Goal: Task Accomplishment & Management: Use online tool/utility

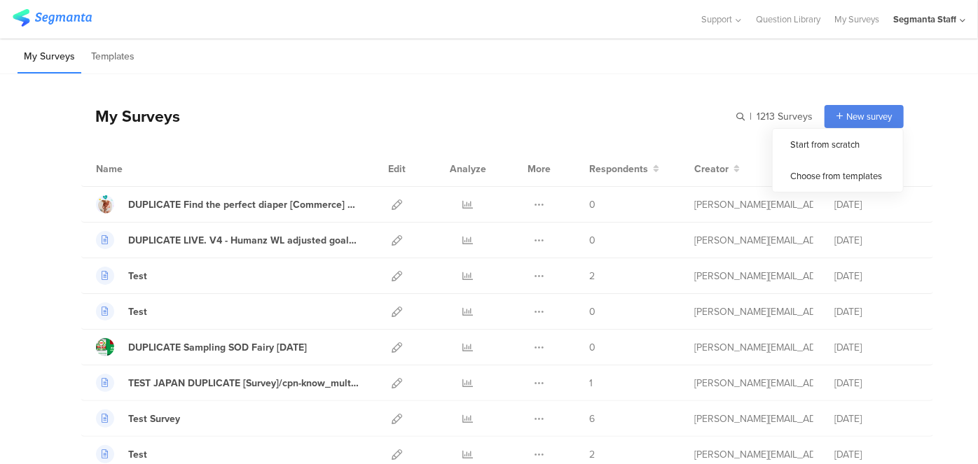
click at [856, 124] on div "New survey" at bounding box center [863, 116] width 79 height 23
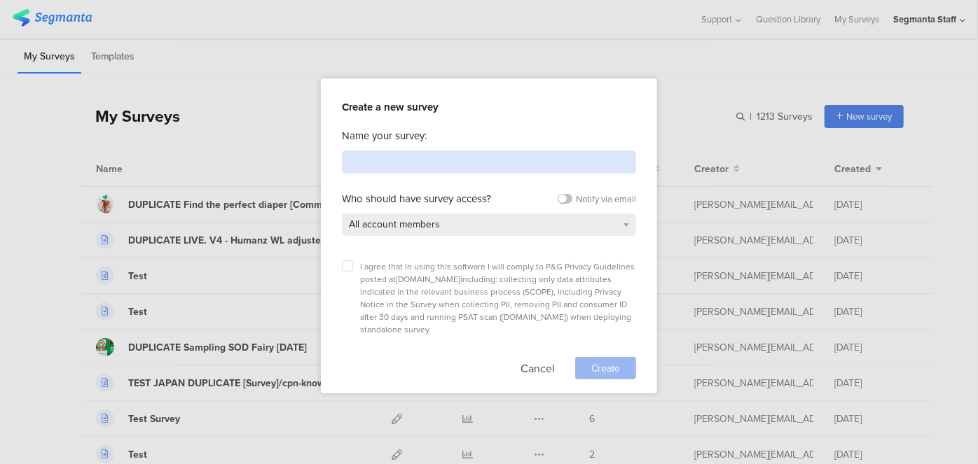
click at [580, 170] on input at bounding box center [489, 162] width 294 height 23
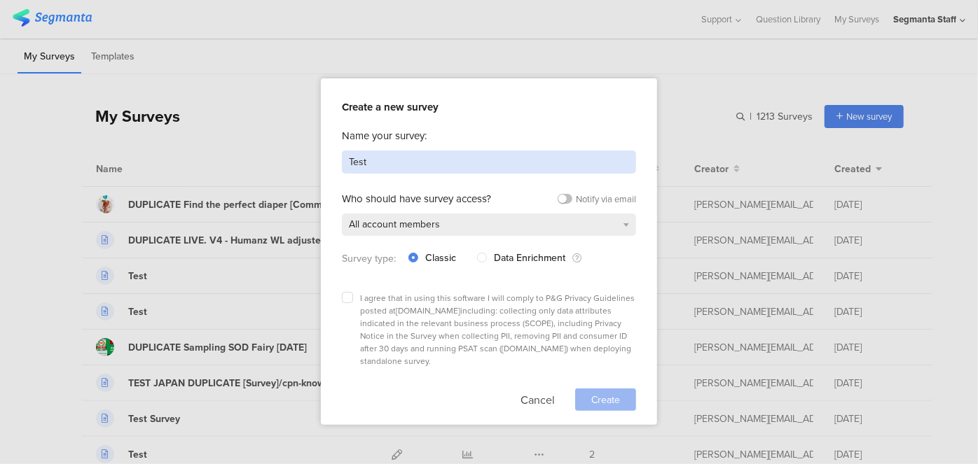
type input "Test"
click at [0, 228] on div at bounding box center [489, 232] width 978 height 464
click at [529, 389] on button "Cancel" at bounding box center [537, 400] width 34 height 22
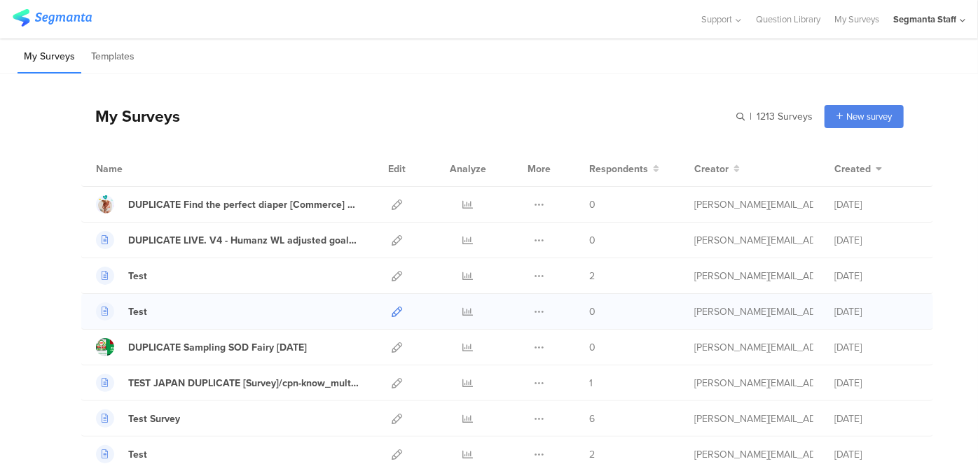
click at [391, 310] on icon at bounding box center [396, 312] width 11 height 11
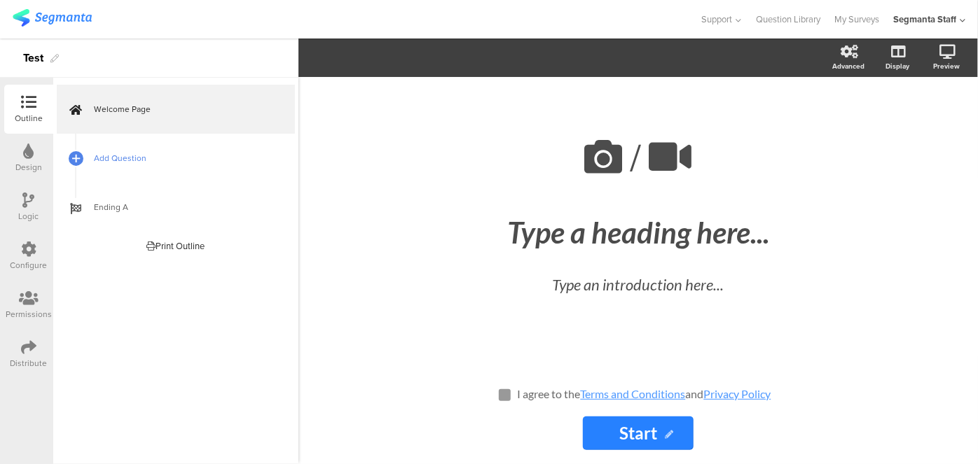
click at [120, 161] on span "Add Question" at bounding box center [183, 158] width 179 height 14
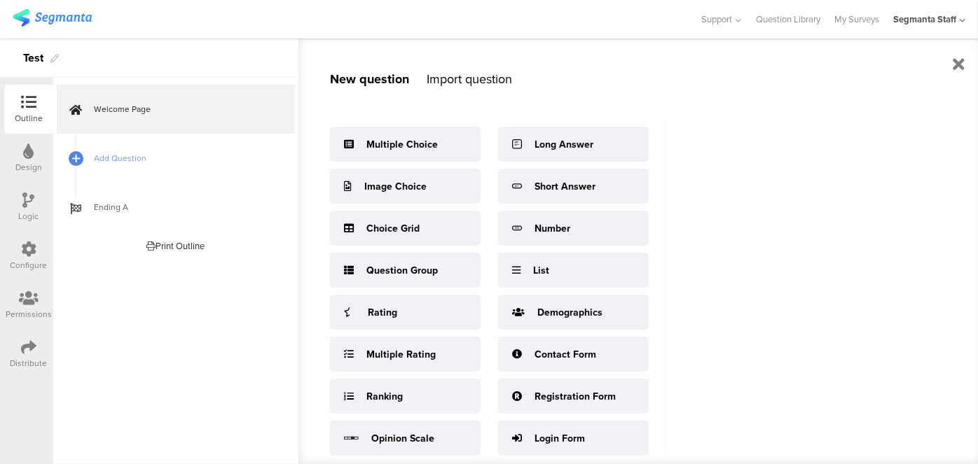
click at [37, 232] on div "Configure" at bounding box center [28, 256] width 49 height 49
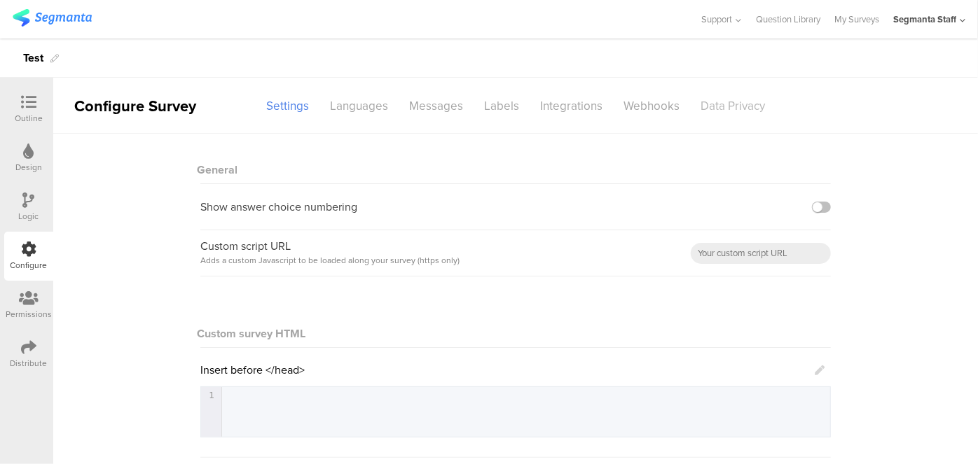
click at [690, 104] on div "Data Privacy" at bounding box center [732, 106] width 85 height 25
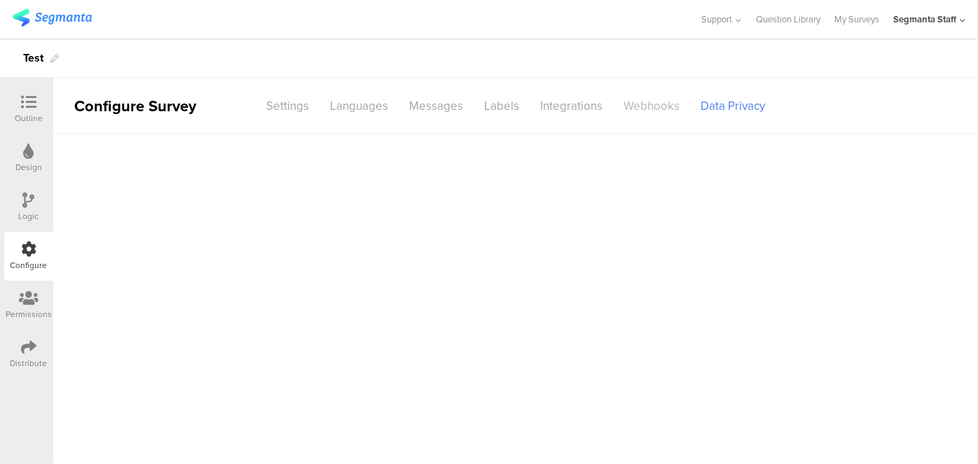
click at [625, 101] on div "Webhooks" at bounding box center [651, 106] width 77 height 25
click at [711, 103] on div "Data Privacy" at bounding box center [732, 106] width 85 height 25
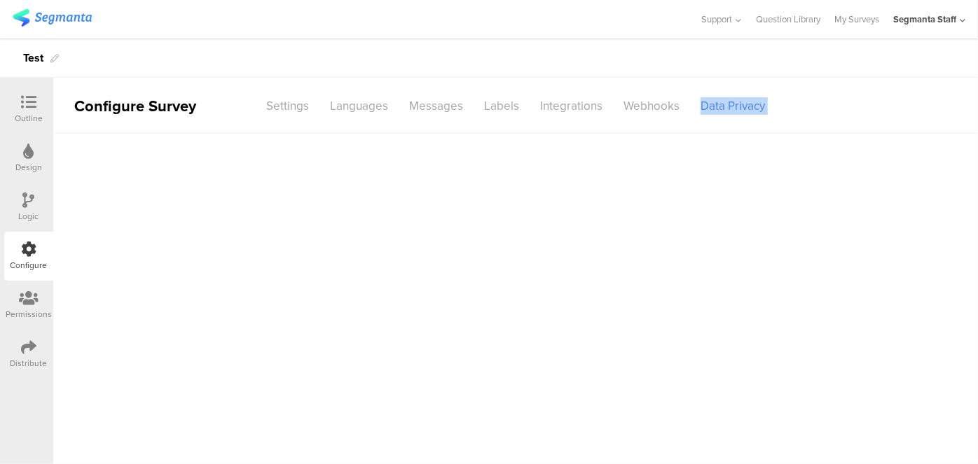
click at [711, 103] on div "Data Privacy" at bounding box center [732, 106] width 85 height 25
click at [654, 105] on div "Webhooks" at bounding box center [651, 106] width 77 height 25
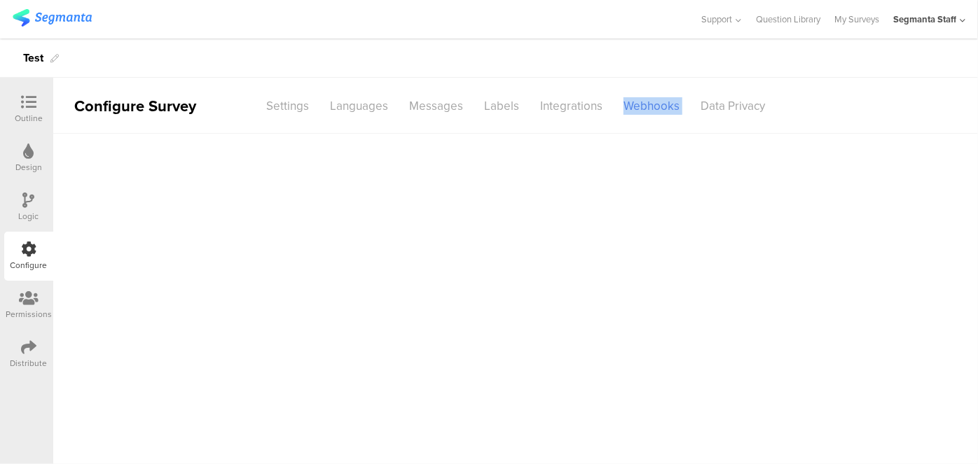
click at [654, 105] on div "Webhooks" at bounding box center [651, 106] width 77 height 25
click at [649, 103] on div "Webhooks" at bounding box center [651, 106] width 77 height 25
click at [718, 109] on div "Data Privacy" at bounding box center [732, 106] width 85 height 25
click at [510, 104] on div "Labels" at bounding box center [501, 106] width 56 height 25
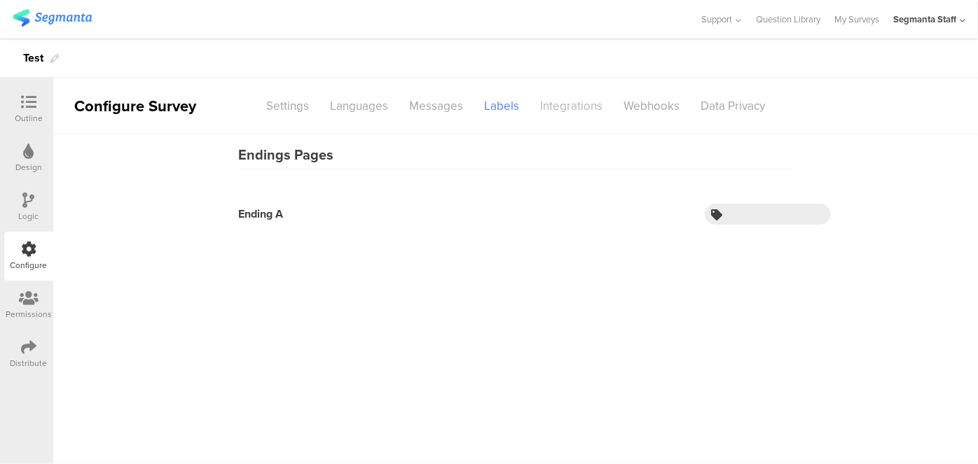
click at [597, 101] on div "Integrations" at bounding box center [570, 106] width 83 height 25
click at [727, 116] on div "Data Privacy" at bounding box center [732, 106] width 85 height 25
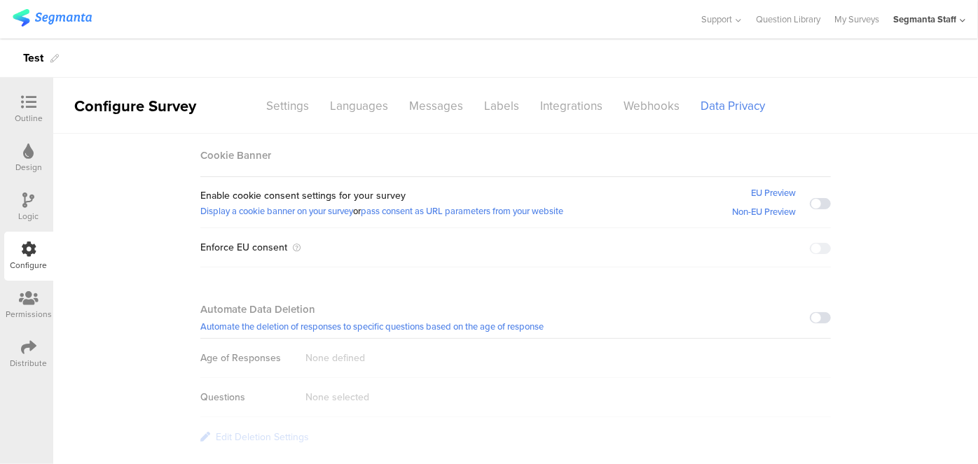
scroll to position [18, 0]
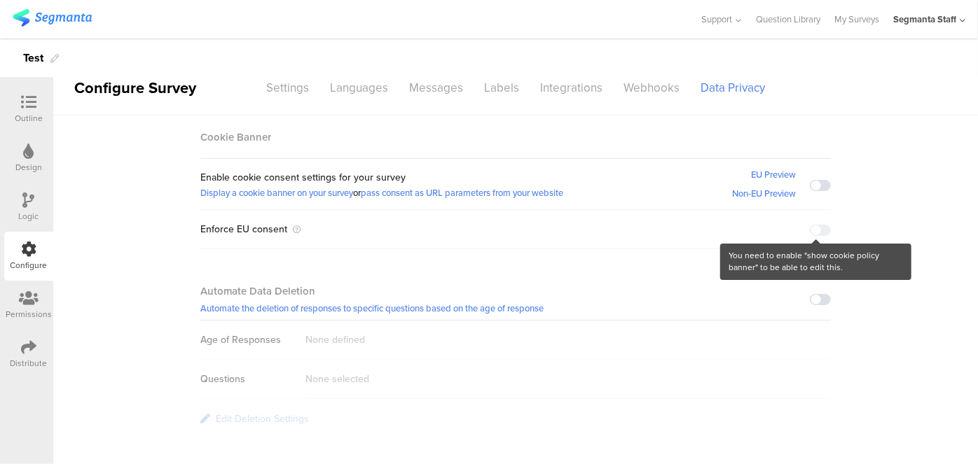
click at [815, 225] on div at bounding box center [819, 229] width 21 height 16
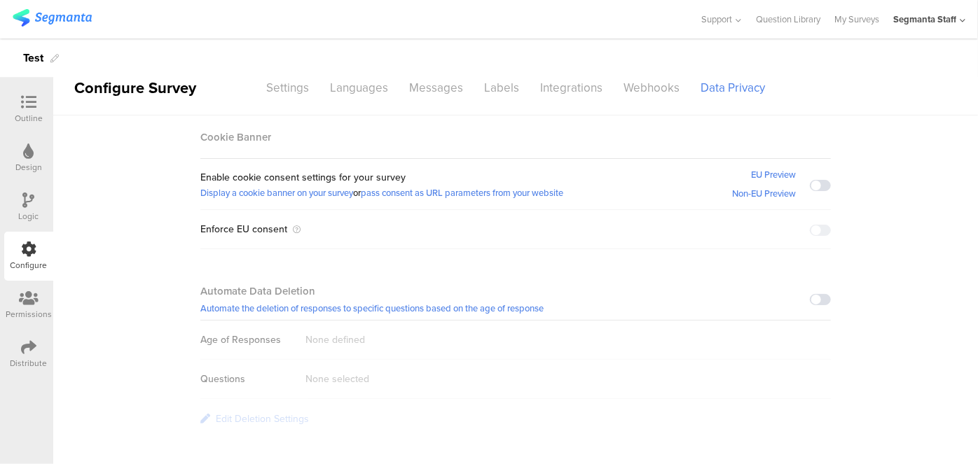
click at [819, 182] on span at bounding box center [819, 185] width 21 height 11
click at [812, 228] on span at bounding box center [819, 230] width 21 height 11
click at [442, 193] on link "pass consent as URL parameters from your website" at bounding box center [462, 192] width 202 height 19
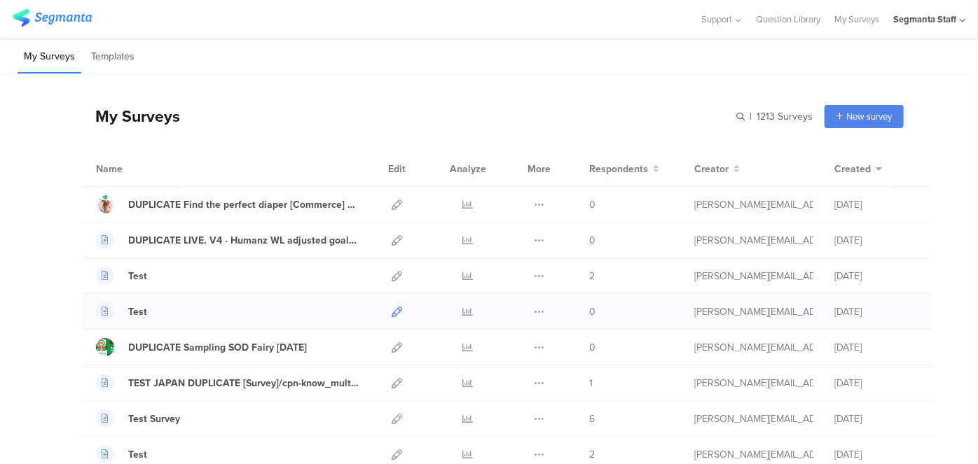
click at [391, 316] on icon at bounding box center [396, 312] width 11 height 11
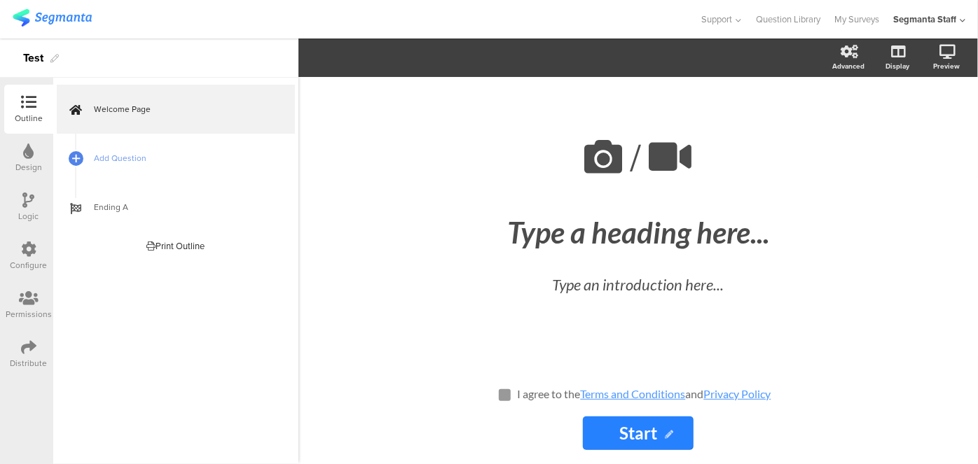
click at [29, 353] on icon at bounding box center [28, 347] width 15 height 15
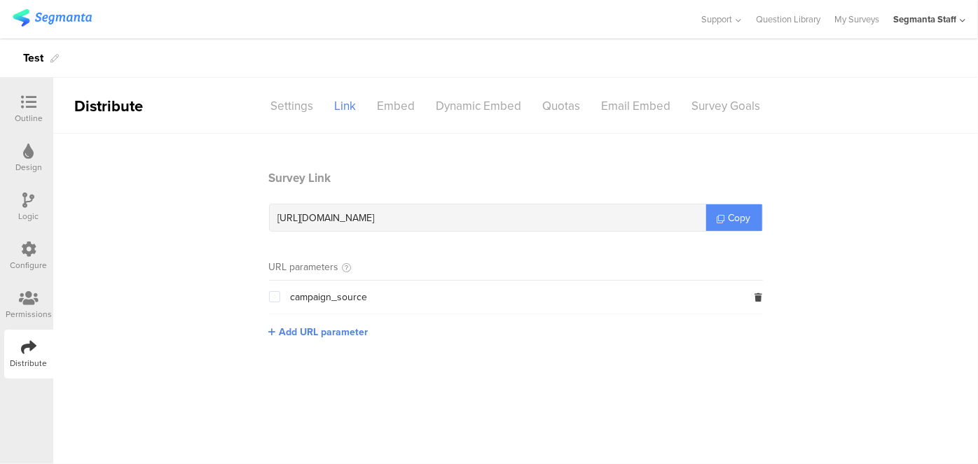
click at [724, 217] on icon at bounding box center [721, 219] width 8 height 8
click at [724, 218] on icon at bounding box center [721, 219] width 8 height 8
click at [724, 218] on link "Copy" at bounding box center [734, 217] width 56 height 27
click at [724, 218] on icon at bounding box center [721, 219] width 8 height 8
click at [855, 21] on link "My Surveys" at bounding box center [856, 19] width 45 height 39
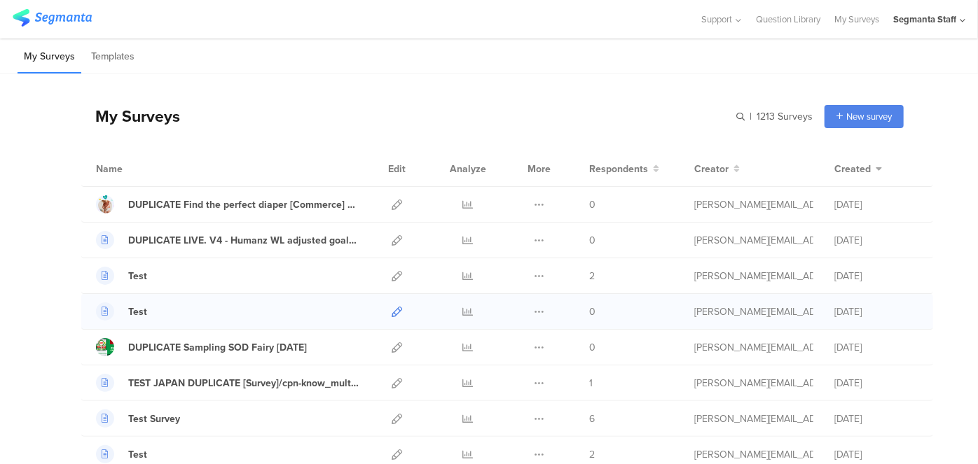
click at [391, 312] on icon at bounding box center [396, 312] width 11 height 11
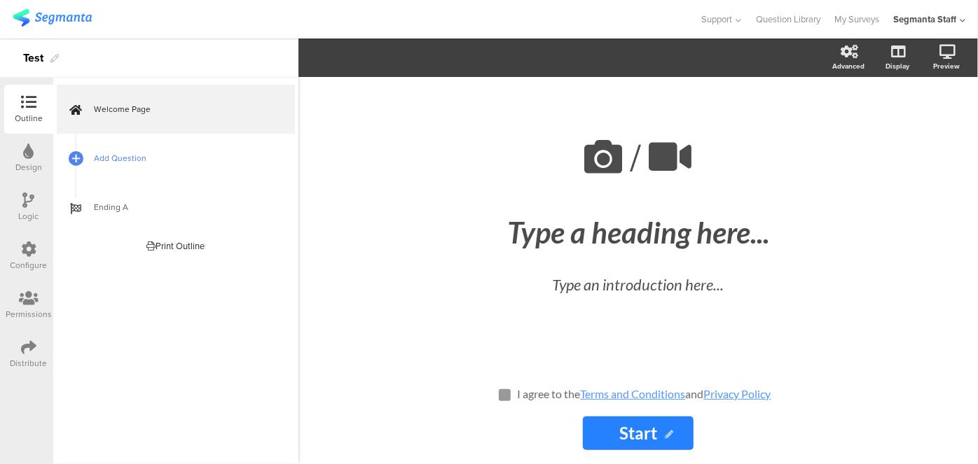
click at [141, 162] on span "Add Question" at bounding box center [183, 158] width 179 height 14
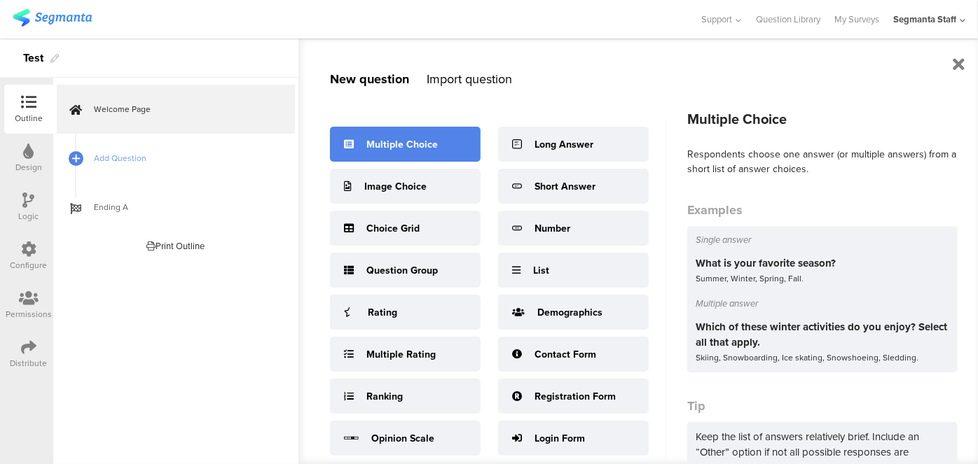
click at [391, 141] on div "Multiple Choice" at bounding box center [401, 144] width 71 height 15
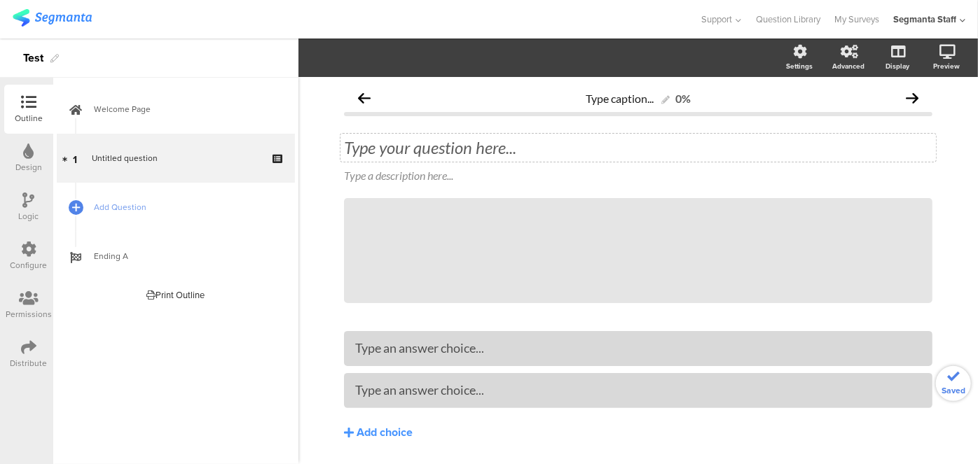
click at [398, 153] on div "Type your question here..." at bounding box center [637, 148] width 595 height 28
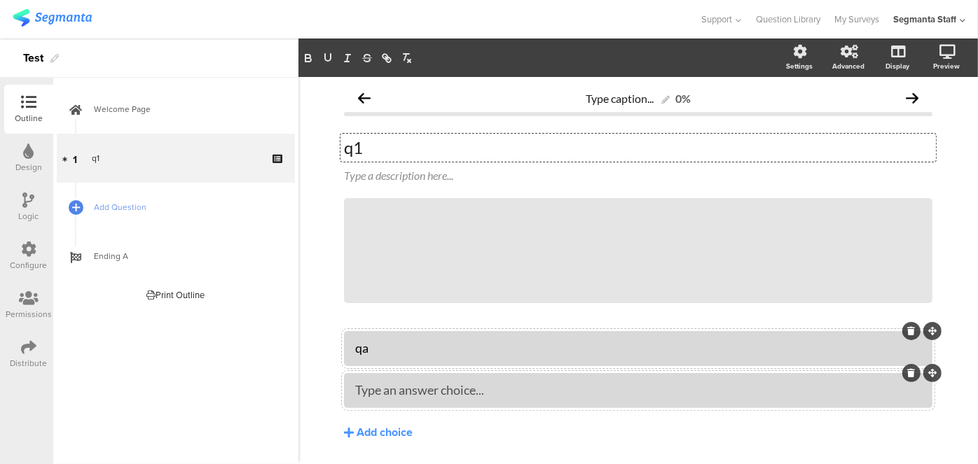
click at [441, 398] on div "Type an answer choice..." at bounding box center [638, 390] width 566 height 16
click at [35, 347] on icon at bounding box center [28, 347] width 15 height 15
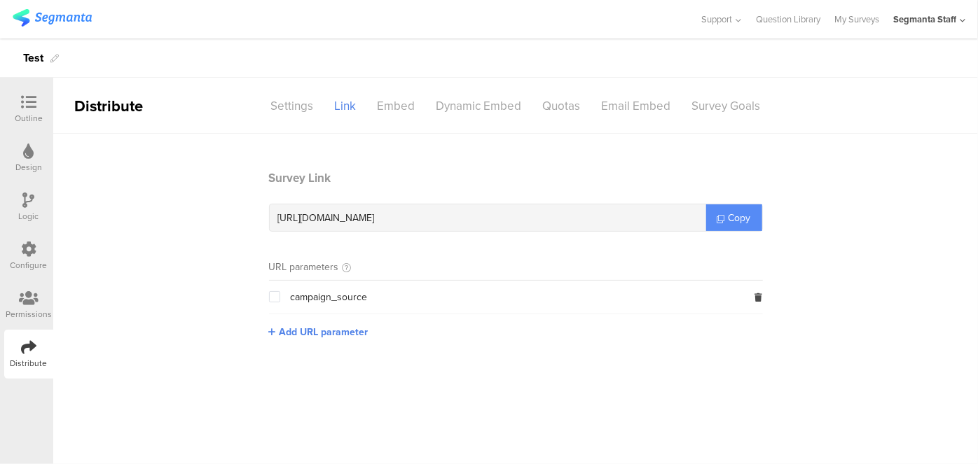
click at [747, 213] on span "Copy" at bounding box center [739, 218] width 22 height 15
drag, startPoint x: 747, startPoint y: 213, endPoint x: 770, endPoint y: 187, distance: 34.7
click at [749, 211] on span "Copy" at bounding box center [739, 218] width 22 height 15
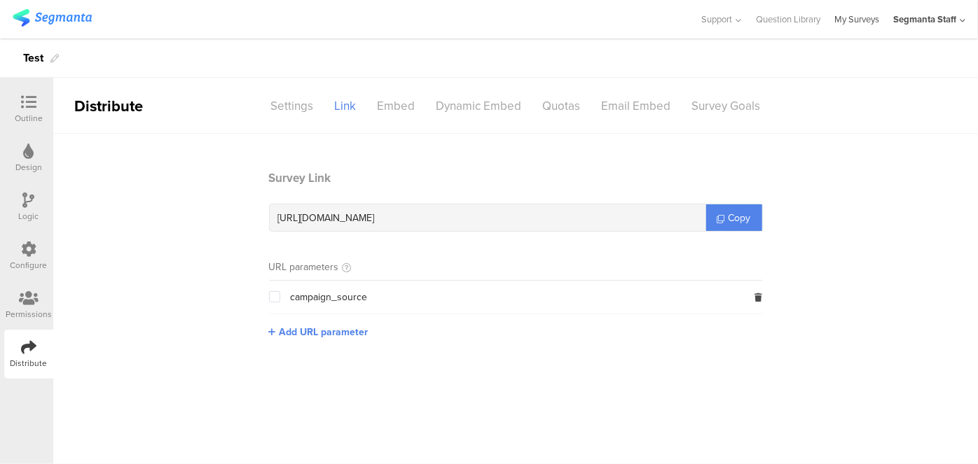
click at [856, 30] on link "My Surveys" at bounding box center [856, 19] width 45 height 39
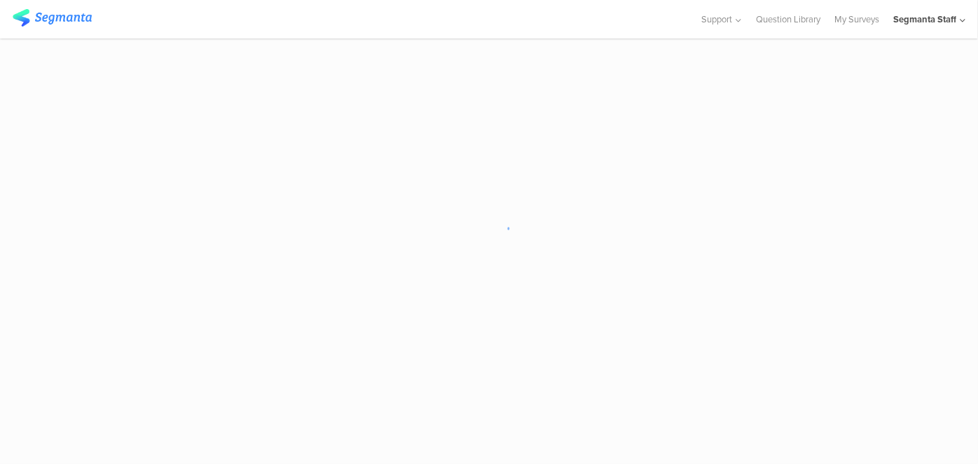
click at [856, 28] on link "My Surveys" at bounding box center [856, 19] width 45 height 39
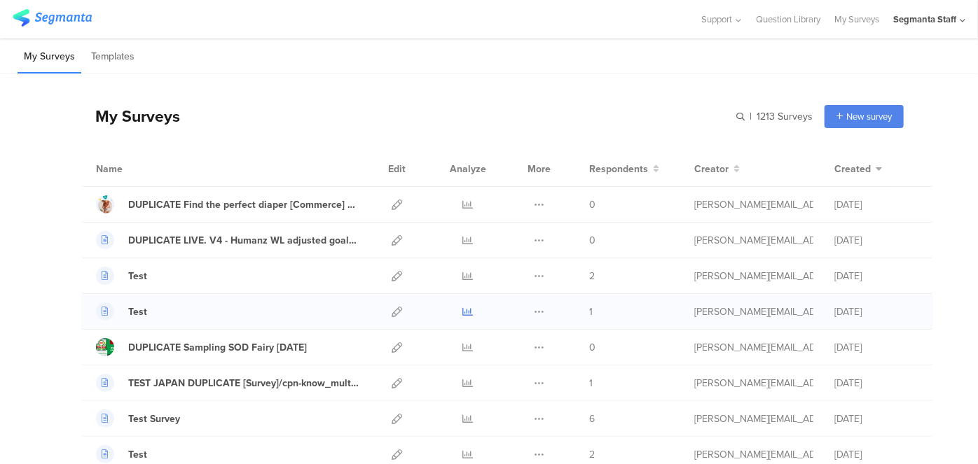
click at [463, 310] on icon at bounding box center [468, 312] width 11 height 11
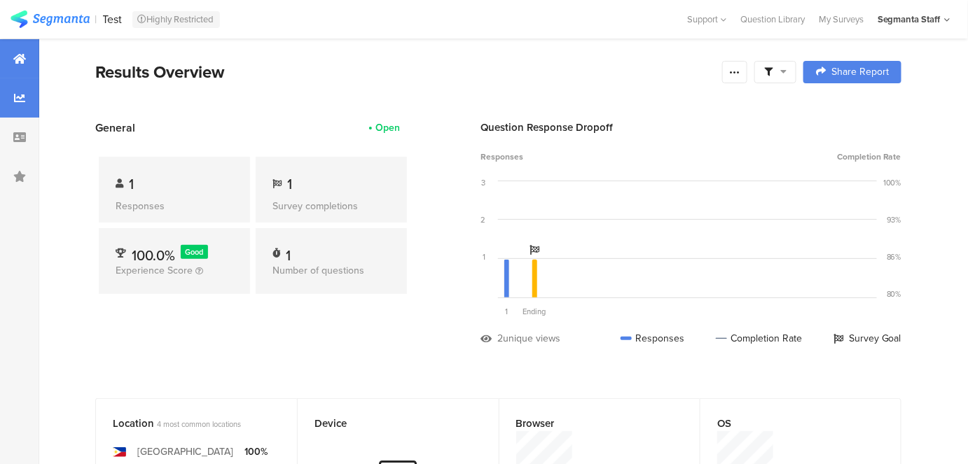
click at [0, 94] on div at bounding box center [19, 97] width 39 height 39
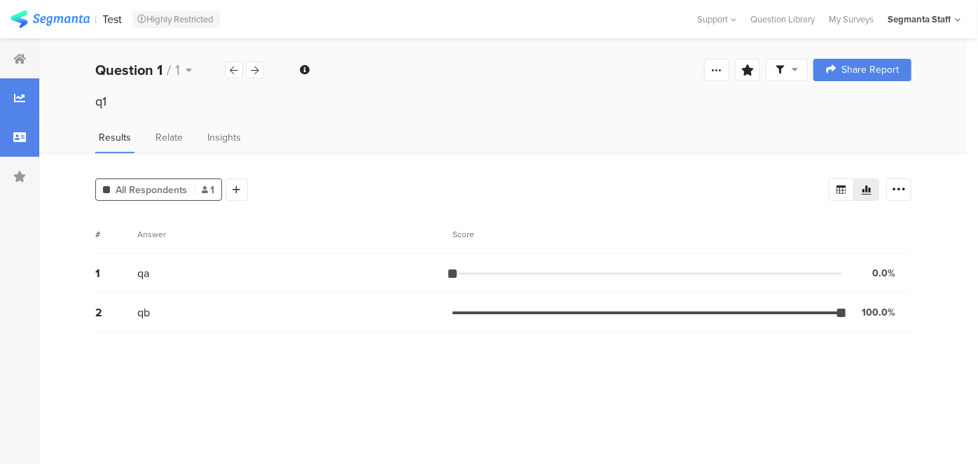
click at [27, 139] on div at bounding box center [19, 137] width 39 height 39
